Goal: Transaction & Acquisition: Purchase product/service

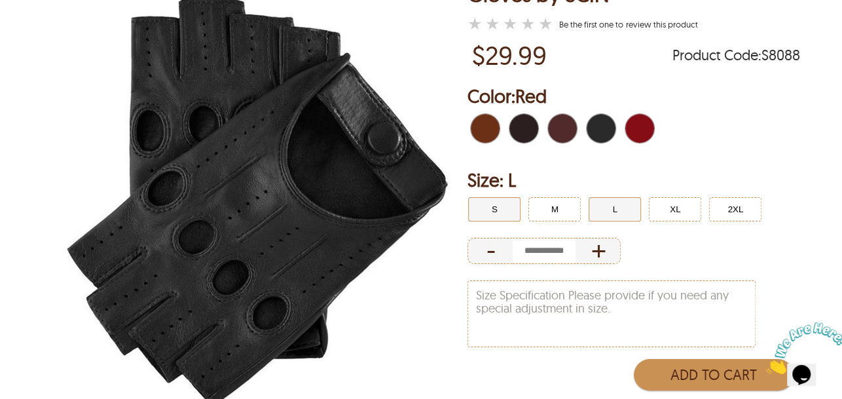
click at [508, 206] on button "S" at bounding box center [494, 209] width 52 height 24
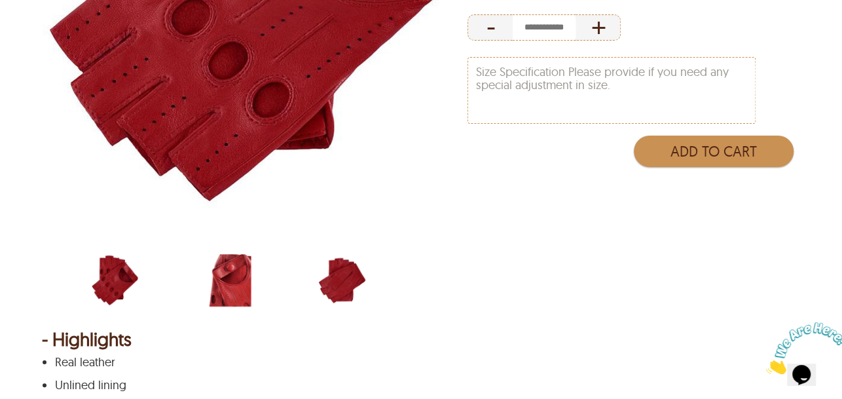
scroll to position [414, 0]
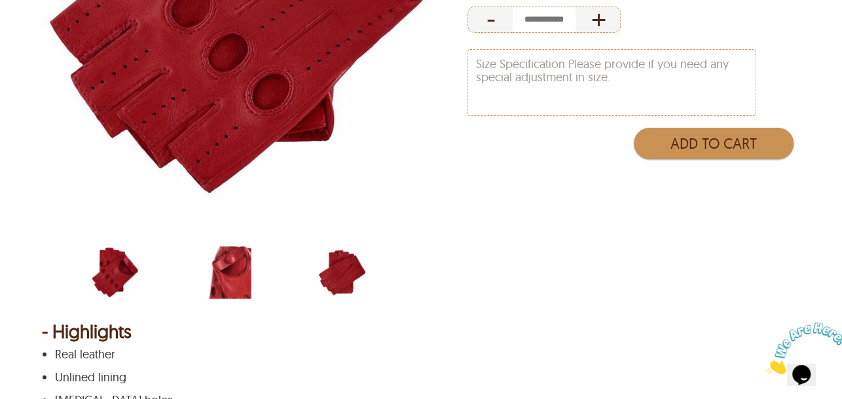
click at [241, 245] on img "scin-13393-red-side.jpg" at bounding box center [228, 272] width 47 height 59
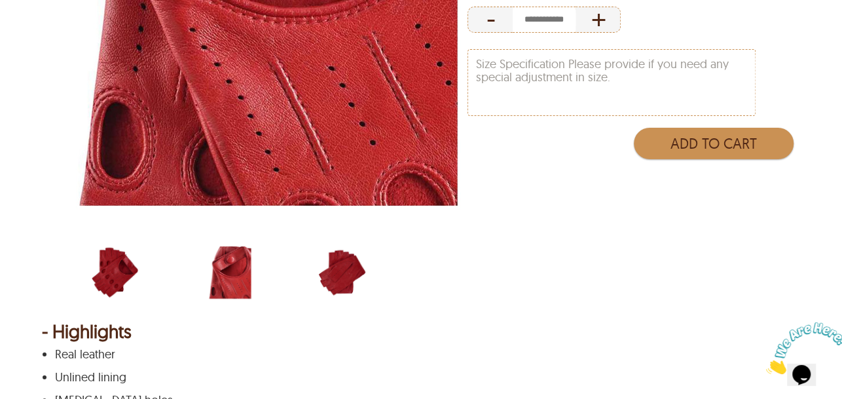
click at [375, 290] on div "scin-13393-red-back.jpg" at bounding box center [368, 274] width 100 height 62
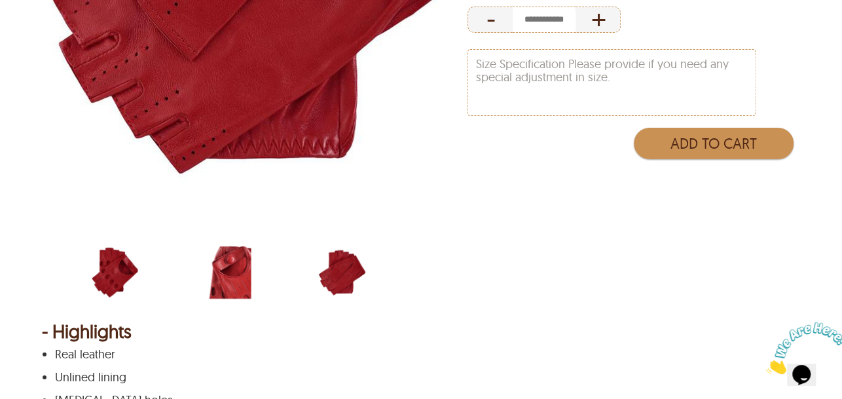
click at [227, 264] on img "scin-13393-red-side.jpg" at bounding box center [228, 272] width 47 height 59
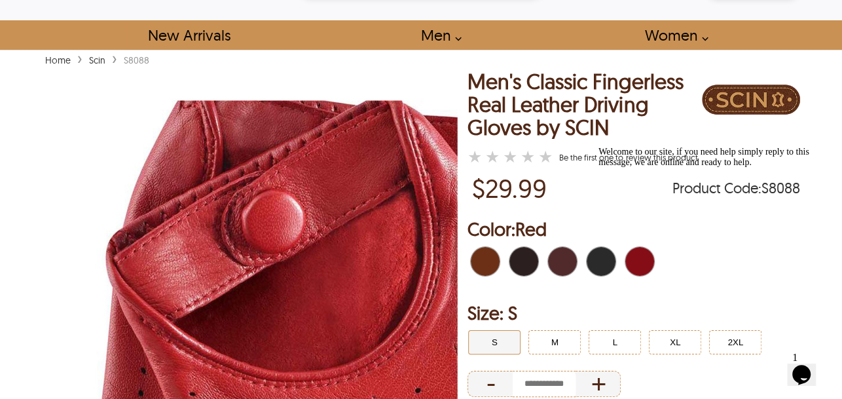
scroll to position [52, 0]
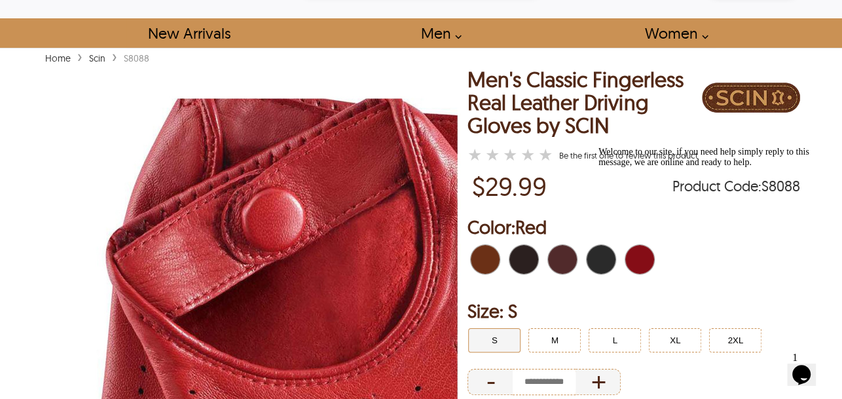
click at [599, 147] on icon "Chat attention grabber" at bounding box center [599, 147] width 0 height 0
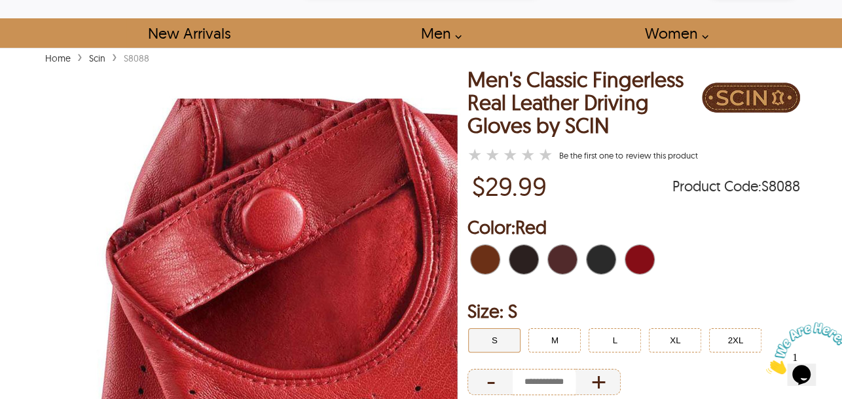
click at [494, 263] on span "Brown" at bounding box center [497, 259] width 6 height 29
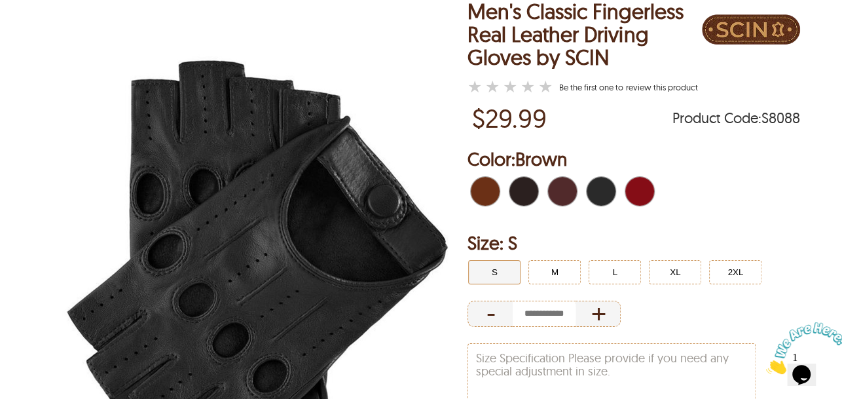
scroll to position [121, 0]
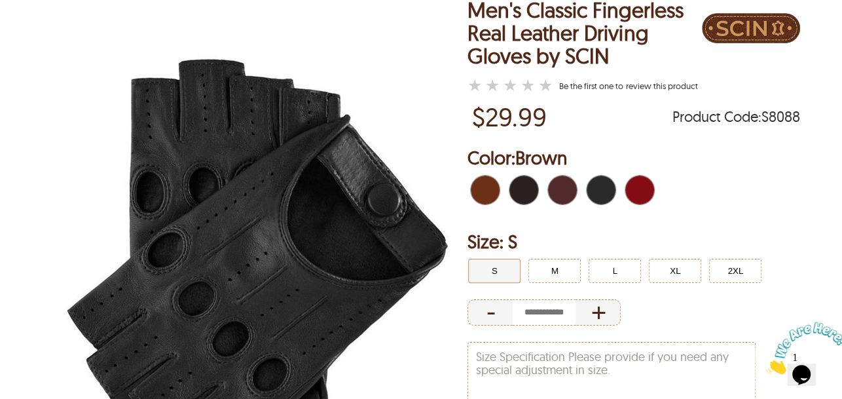
click at [522, 204] on span "Dark Brown" at bounding box center [517, 190] width 14 height 29
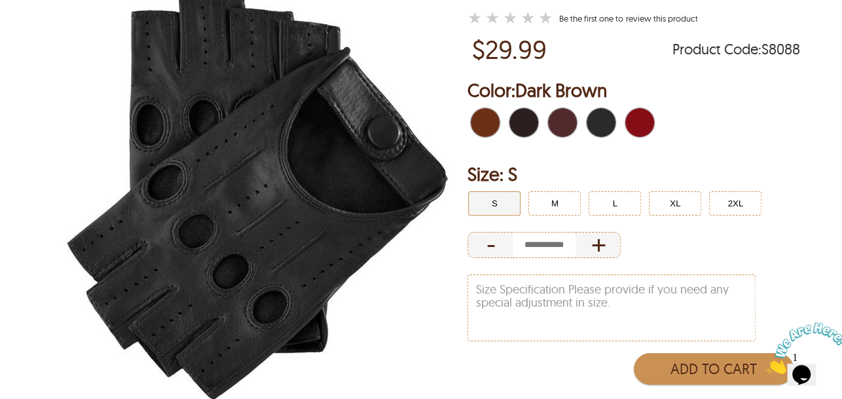
scroll to position [193, 0]
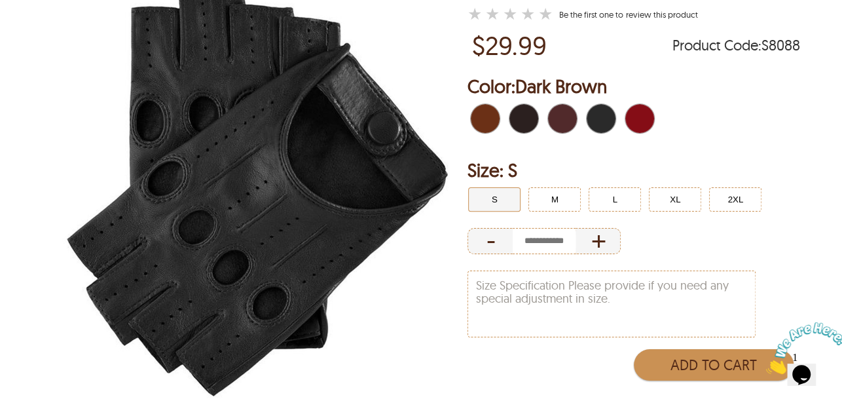
click at [486, 128] on span "Brown" at bounding box center [489, 118] width 9 height 29
click at [524, 132] on span "Dark Brown" at bounding box center [528, 118] width 9 height 29
click at [557, 132] on span "Burgundy" at bounding box center [555, 118] width 14 height 29
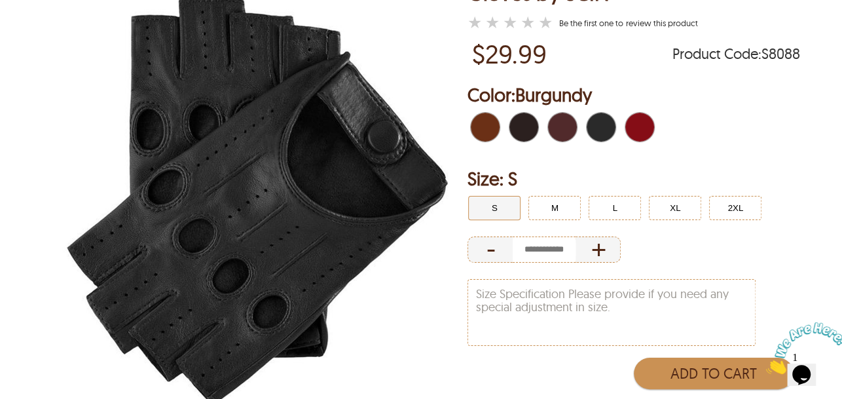
scroll to position [194, 0]
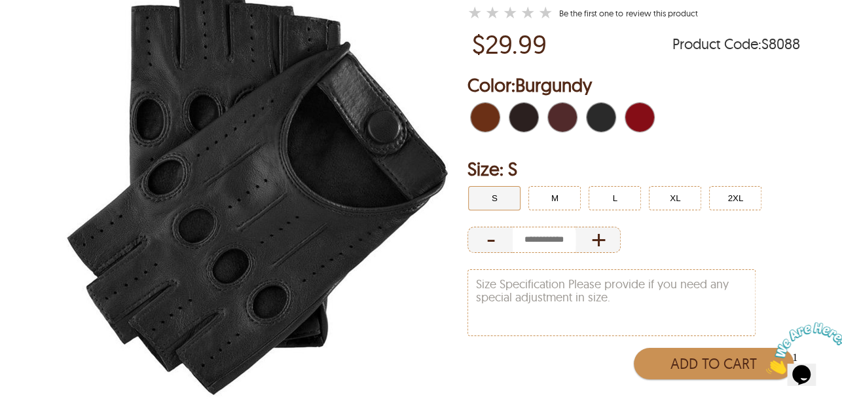
click at [610, 128] on span "Black" at bounding box center [613, 117] width 6 height 29
click at [644, 111] on span "Red" at bounding box center [644, 117] width 9 height 29
click at [519, 130] on span "Dark Brown" at bounding box center [517, 117] width 14 height 29
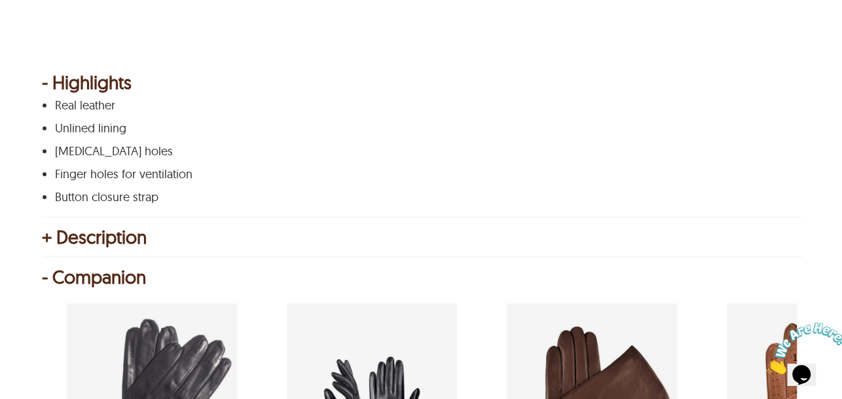
scroll to position [597, 0]
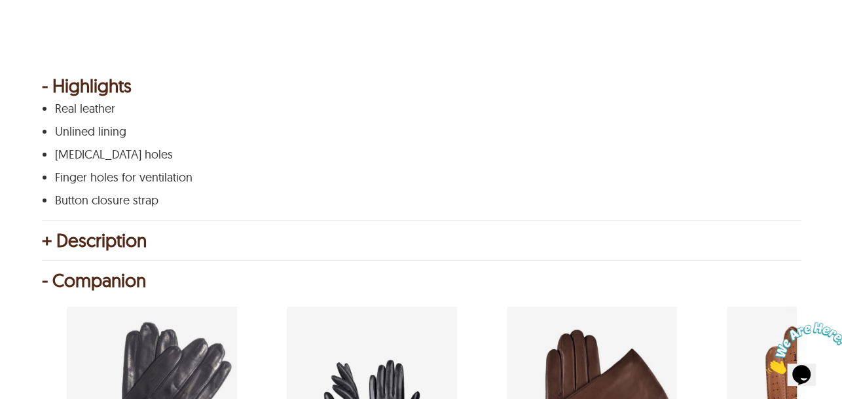
click at [196, 88] on div "- Highlights" at bounding box center [421, 85] width 758 height 13
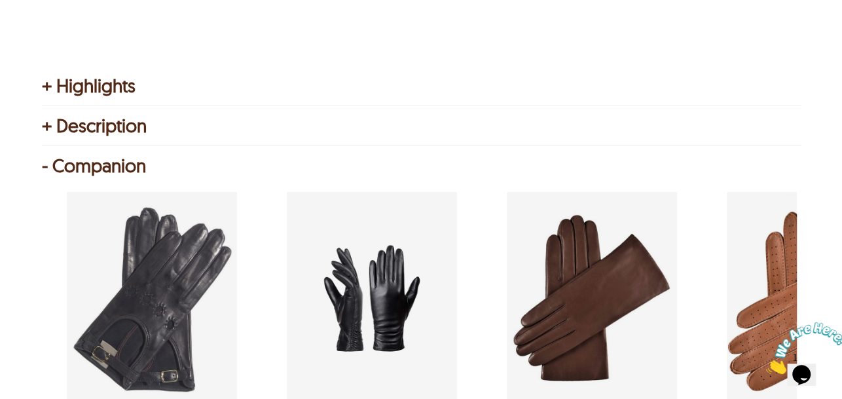
click at [143, 127] on div "+ Description" at bounding box center [421, 125] width 758 height 13
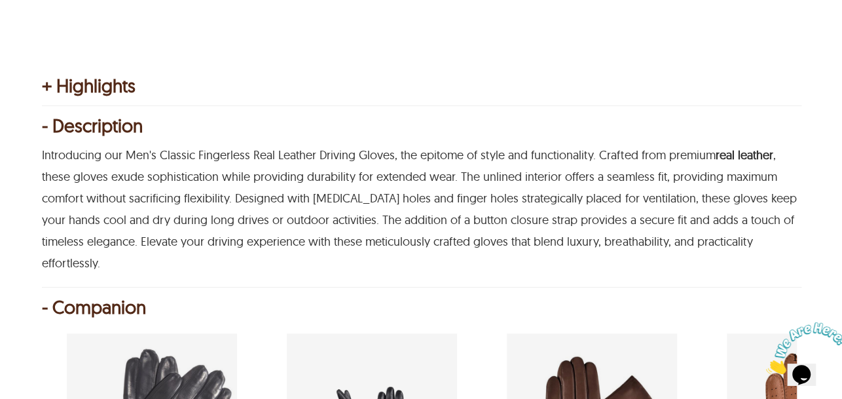
click at [273, 130] on div "- Description" at bounding box center [421, 125] width 758 height 13
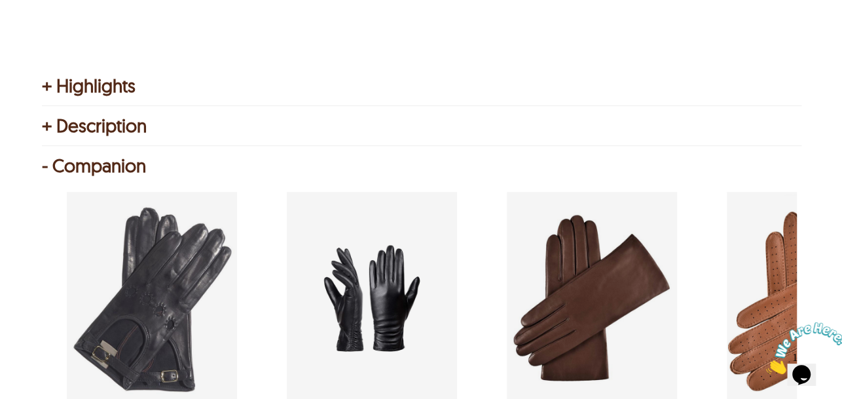
click at [221, 174] on div "- Companion Stylish Women's Driving Gloves Real Leather $29.99 Pull On Closure …" at bounding box center [421, 320] width 758 height 323
click at [68, 166] on div "- Companion" at bounding box center [421, 165] width 758 height 13
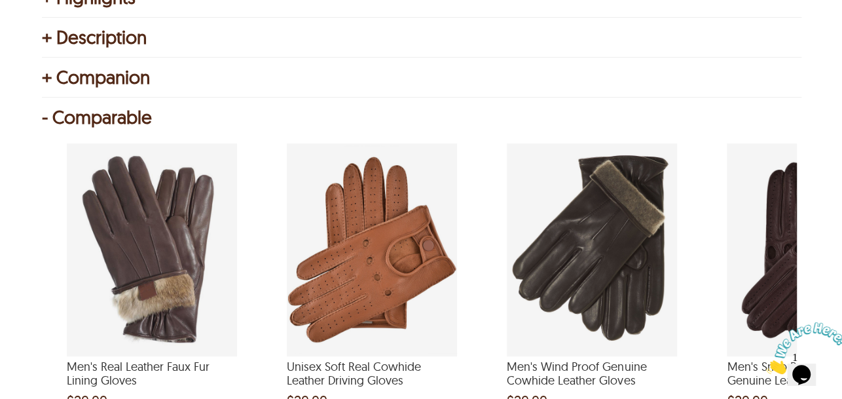
scroll to position [687, 0]
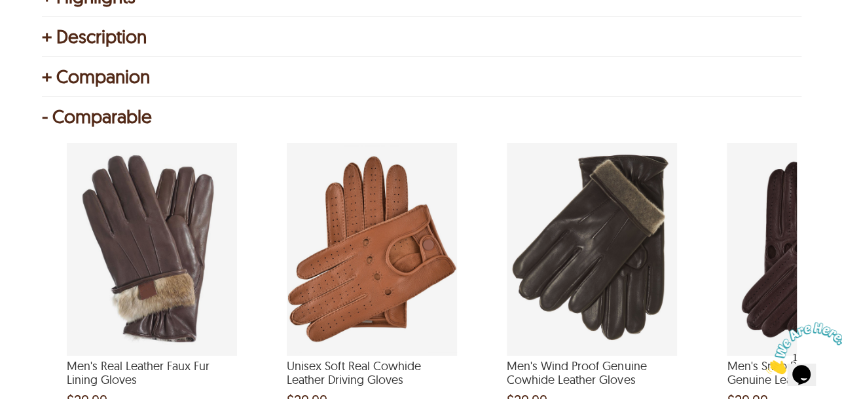
click at [116, 110] on div "- Comparable" at bounding box center [421, 116] width 758 height 13
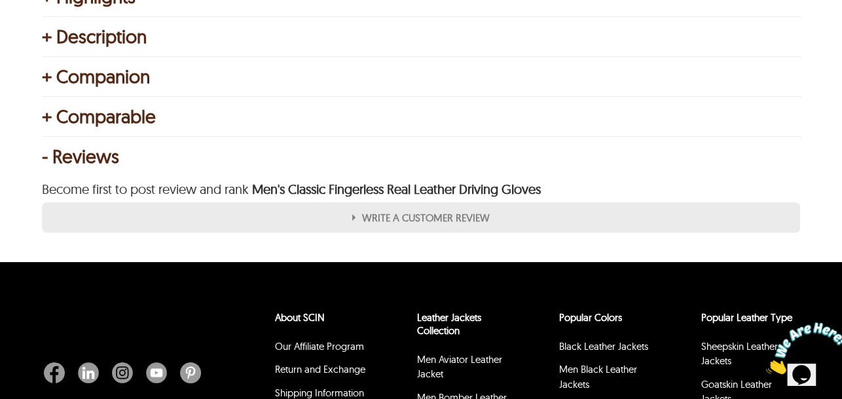
click at [116, 110] on div "+ Comparable" at bounding box center [421, 116] width 758 height 13
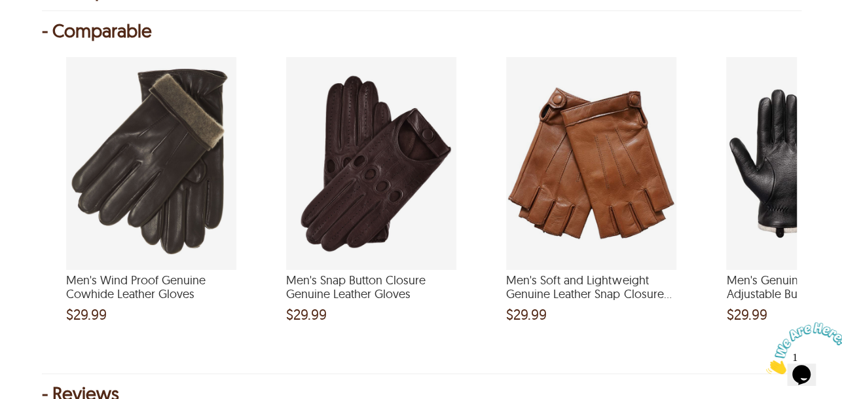
scroll to position [0, 440]
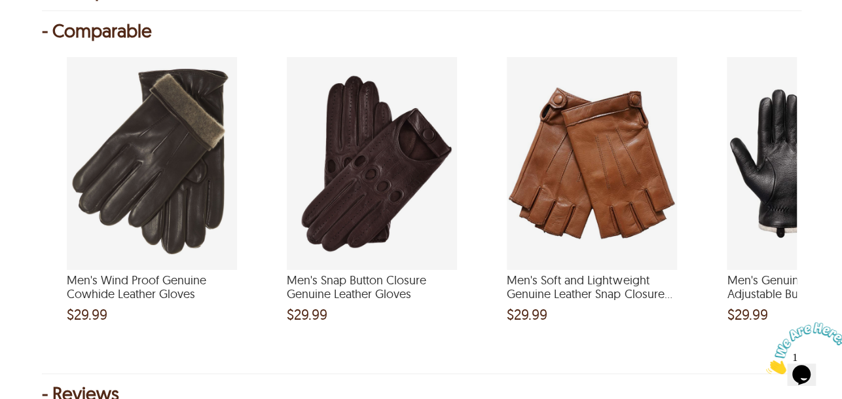
click at [303, 183] on div "Men's Snap Button Closure Genuine Leather Gloves and a price of $29.99" at bounding box center [372, 163] width 170 height 213
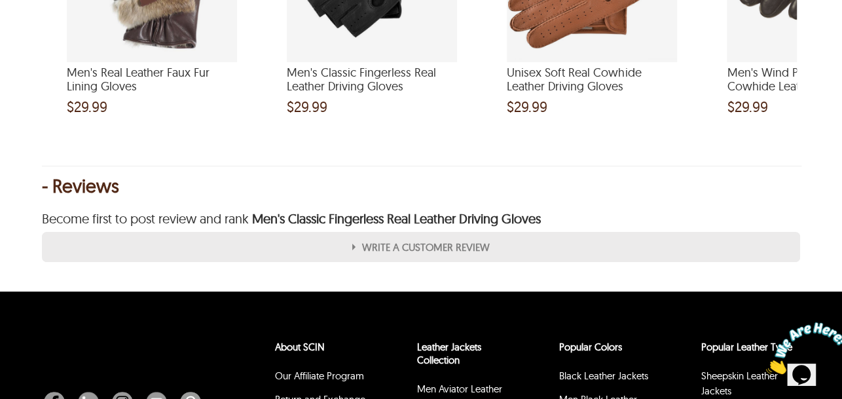
scroll to position [1418, 0]
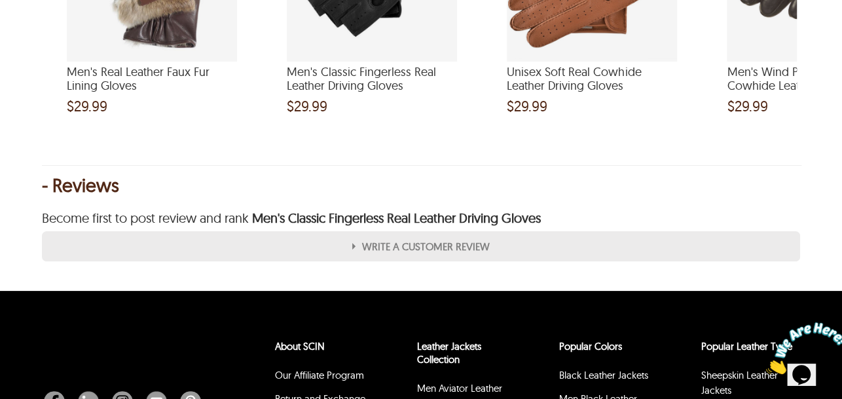
click at [90, 192] on div "- Reviews" at bounding box center [421, 185] width 758 height 13
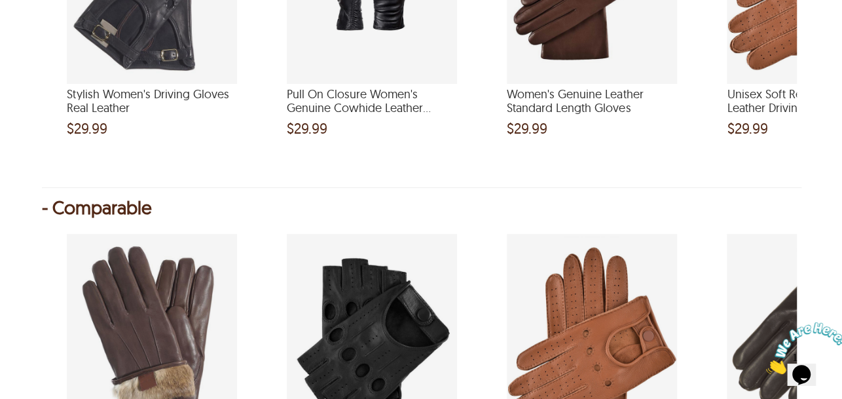
scroll to position [1019, 0]
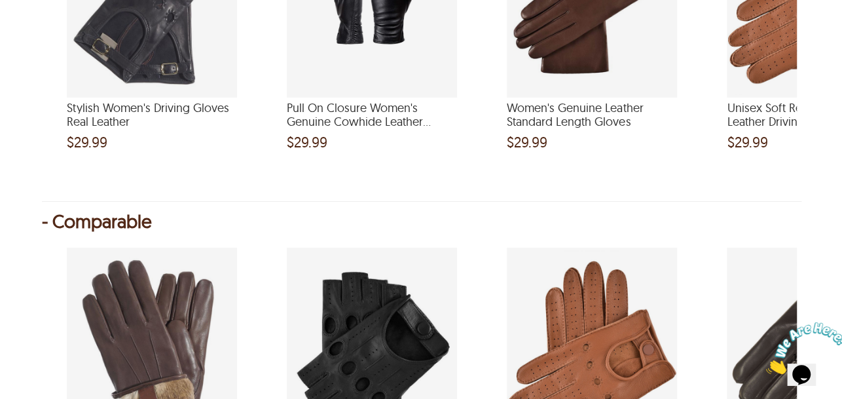
click at [70, 220] on div "- Comparable" at bounding box center [421, 221] width 758 height 13
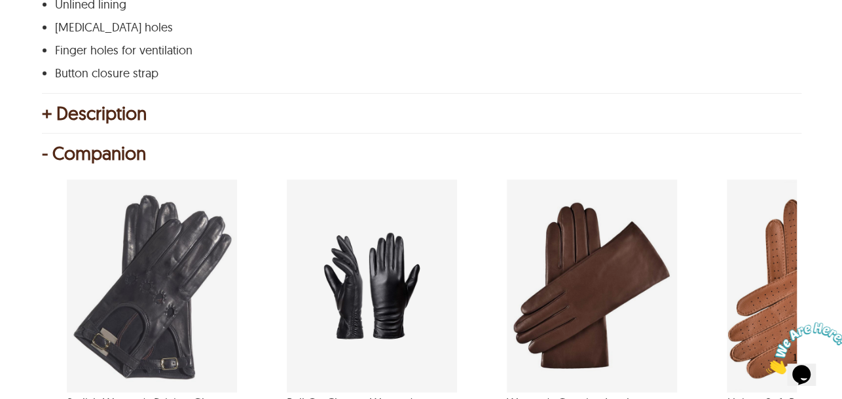
scroll to position [721, 0]
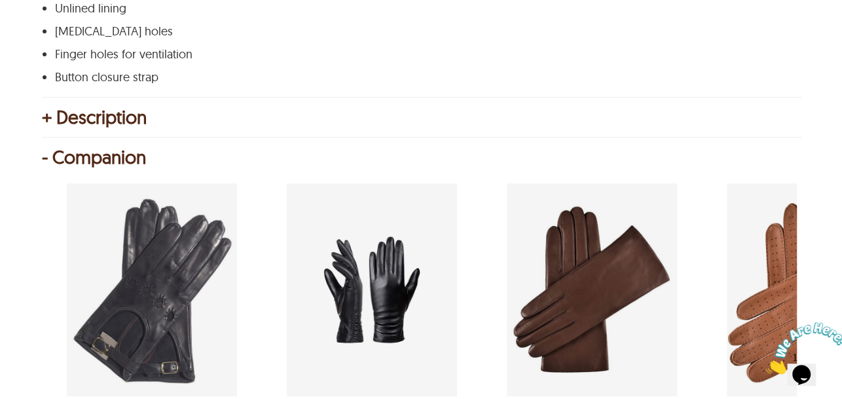
click at [83, 164] on div "- Companion" at bounding box center [421, 157] width 758 height 13
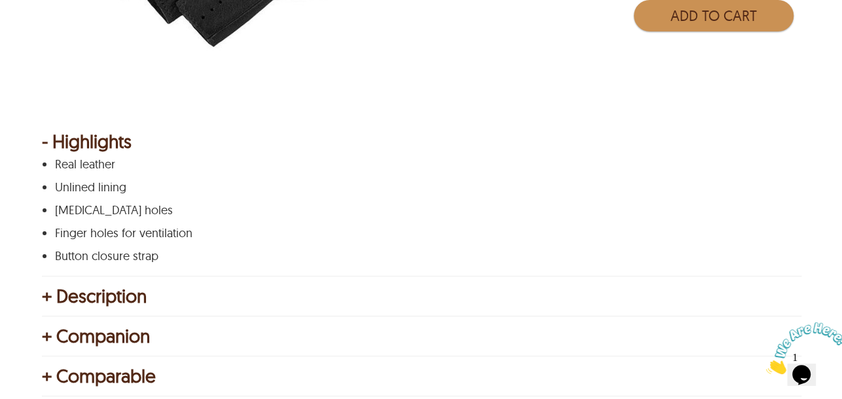
scroll to position [541, 0]
click at [93, 149] on div "- Highlights" at bounding box center [421, 142] width 758 height 13
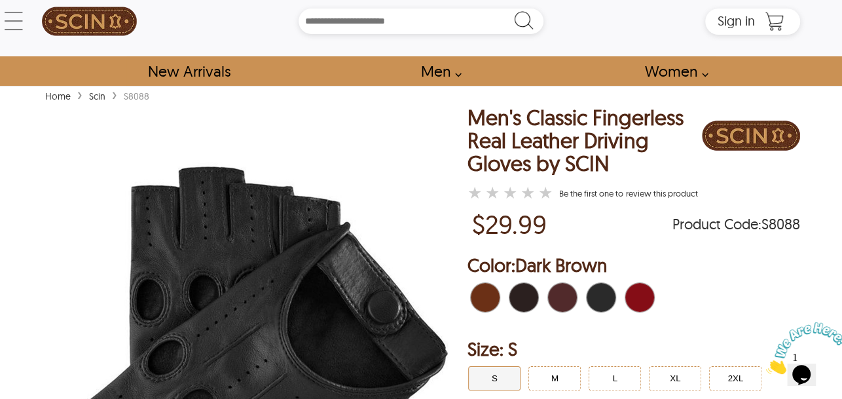
scroll to position [0, 0]
